Goal: Obtain resource: Download file/media

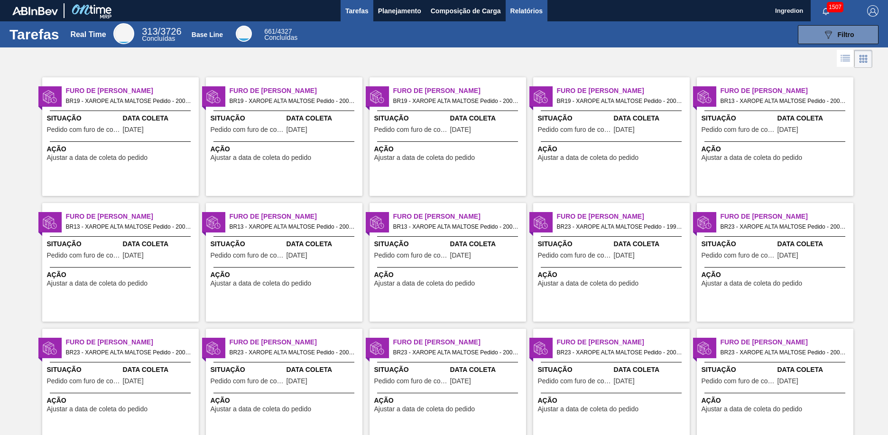
click at [525, 10] on span "Relatórios" at bounding box center [526, 10] width 32 height 11
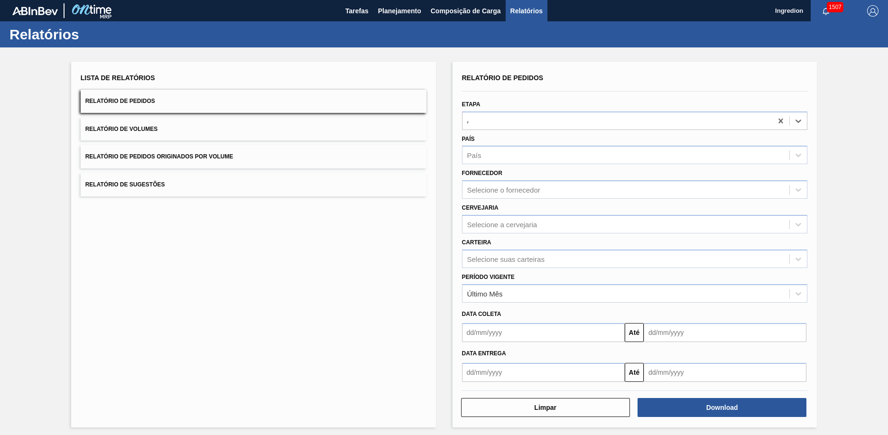
type input "Aguardando Faturamento"
type input "Xarope"
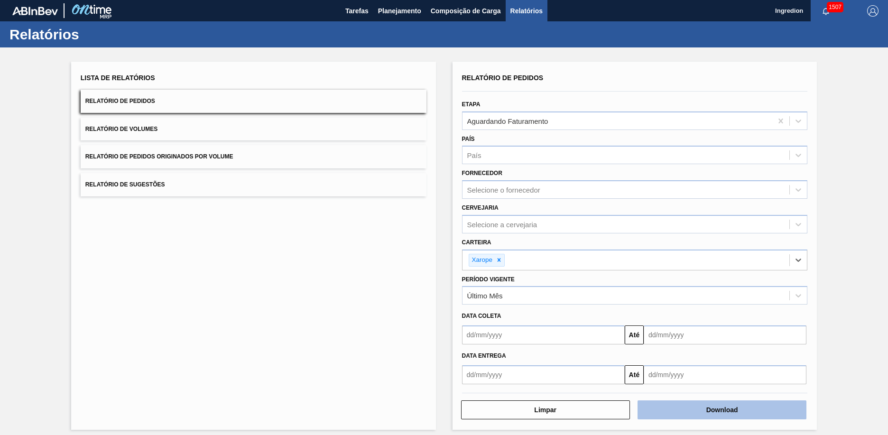
click at [720, 410] on button "Download" at bounding box center [721, 409] width 169 height 19
